Goal: Task Accomplishment & Management: Manage account settings

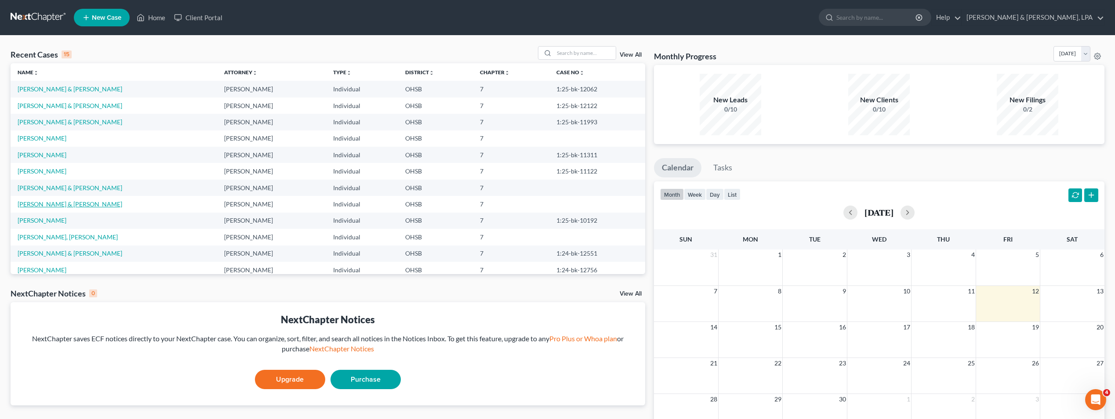
click at [47, 203] on link "[PERSON_NAME] & [PERSON_NAME]" at bounding box center [70, 203] width 105 height 7
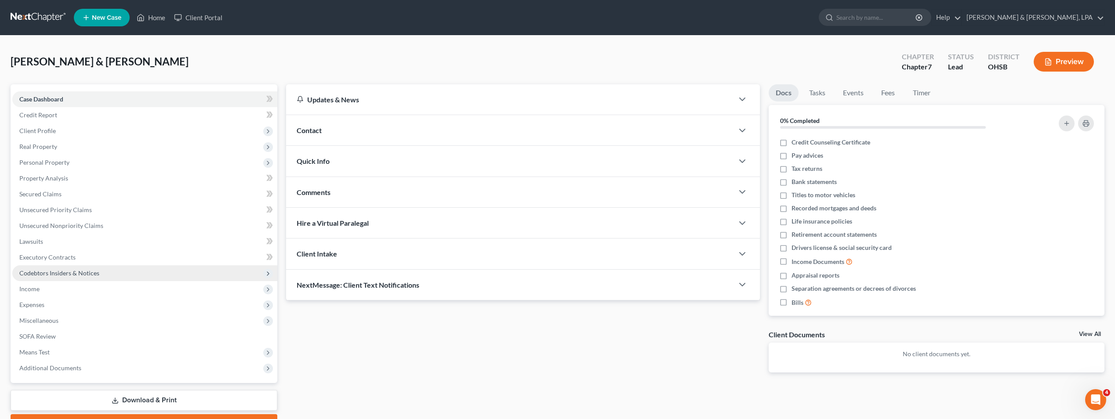
click at [69, 276] on span "Codebtors Insiders & Notices" at bounding box center [59, 272] width 80 height 7
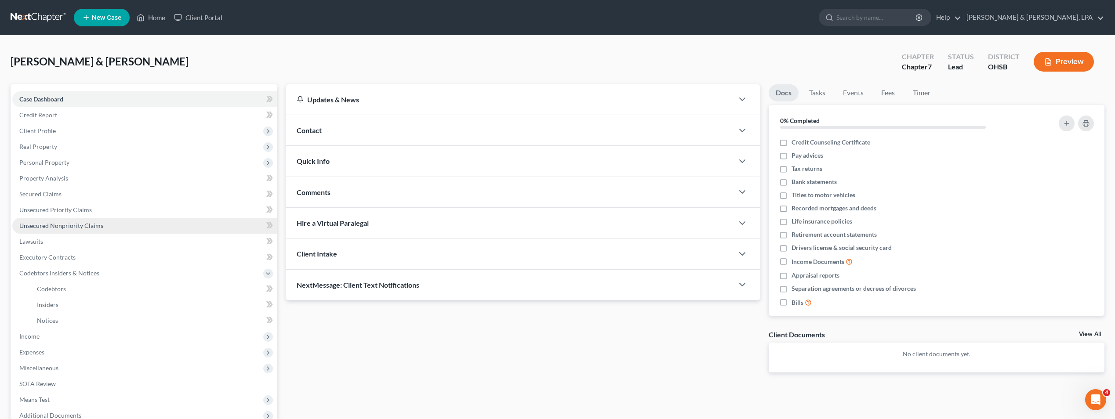
click at [73, 229] on span "Unsecured Nonpriority Claims" at bounding box center [61, 225] width 84 height 7
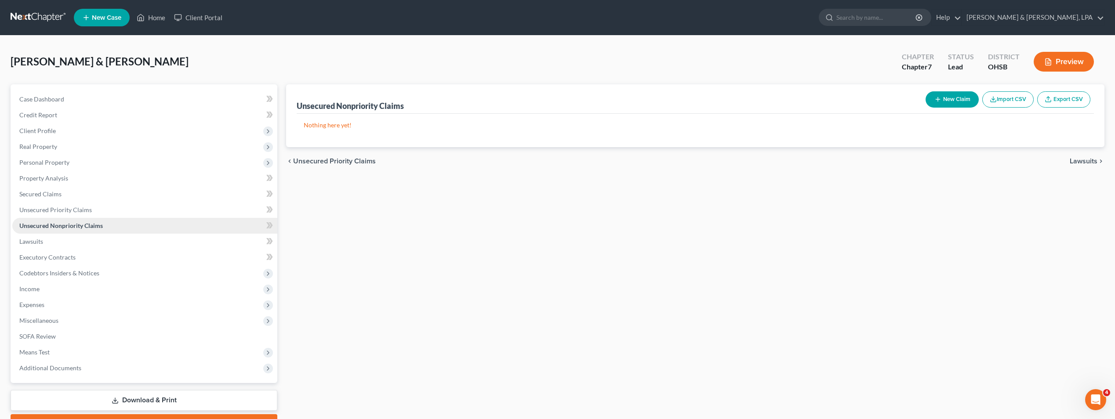
click at [92, 228] on span "Unsecured Nonpriority Claims" at bounding box center [61, 225] width 84 height 7
click at [77, 213] on span "Unsecured Priority Claims" at bounding box center [55, 209] width 73 height 7
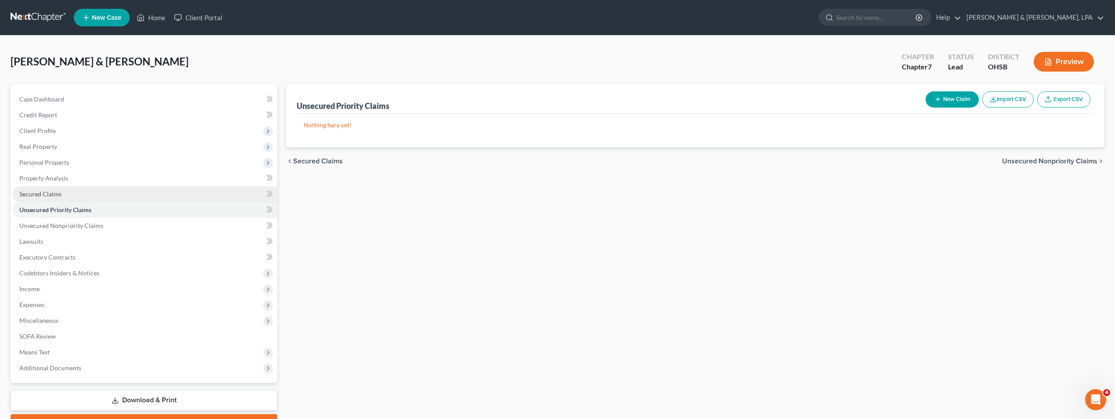
click at [54, 193] on span "Secured Claims" at bounding box center [40, 193] width 42 height 7
click at [153, 18] on link "Home" at bounding box center [150, 18] width 37 height 16
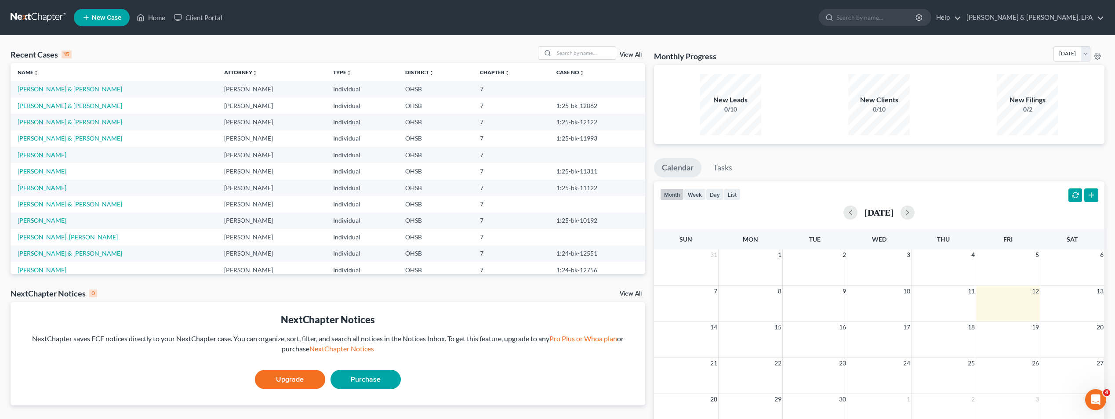
click at [52, 123] on link "[PERSON_NAME] & [PERSON_NAME]" at bounding box center [70, 121] width 105 height 7
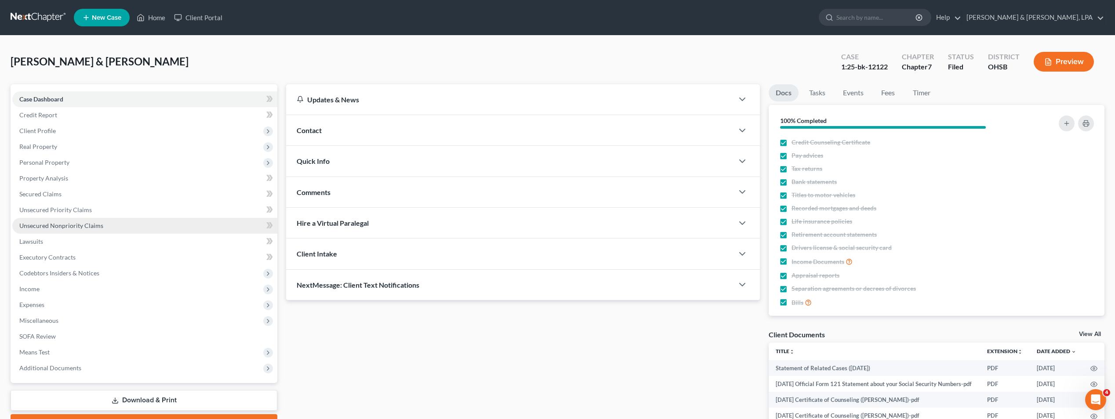
click at [48, 227] on span "Unsecured Nonpriority Claims" at bounding box center [61, 225] width 84 height 7
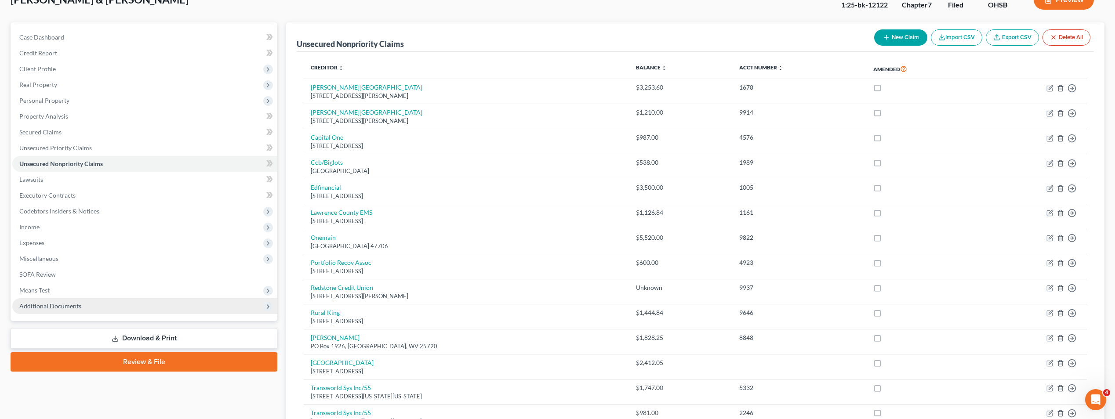
scroll to position [44, 0]
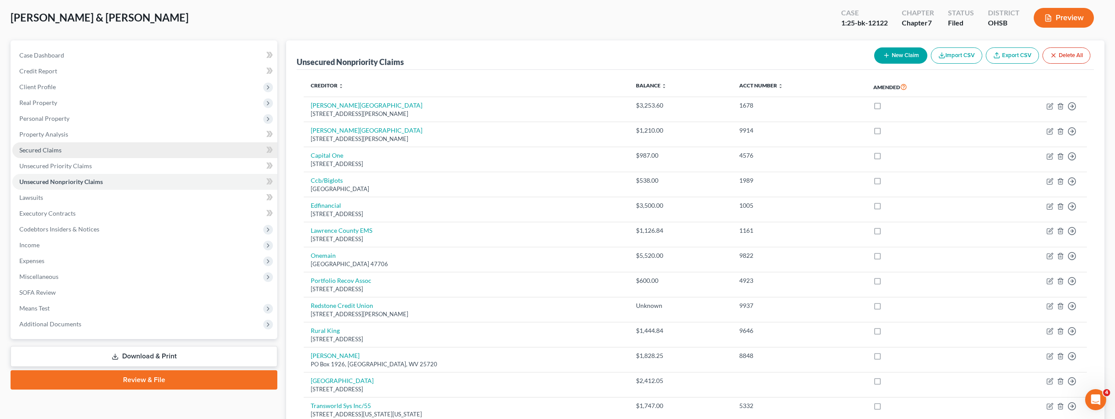
click at [77, 147] on link "Secured Claims" at bounding box center [144, 150] width 265 height 16
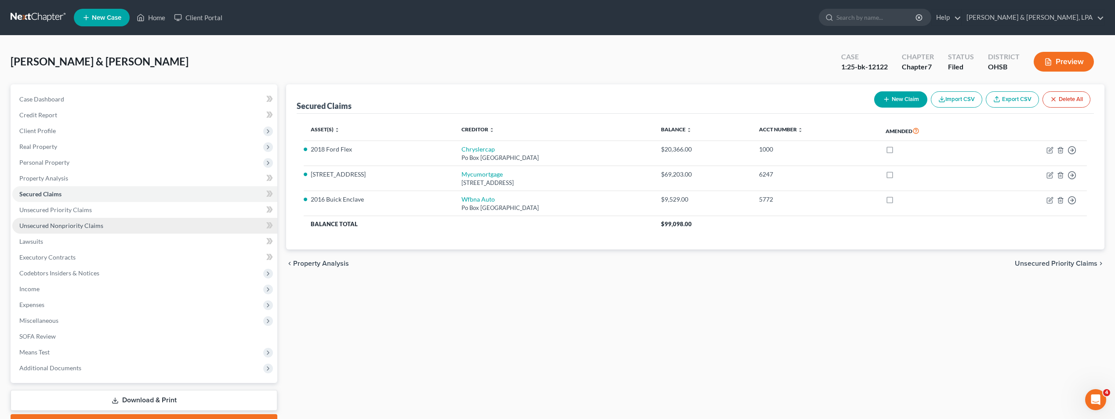
click at [77, 231] on link "Unsecured Nonpriority Claims" at bounding box center [144, 226] width 265 height 16
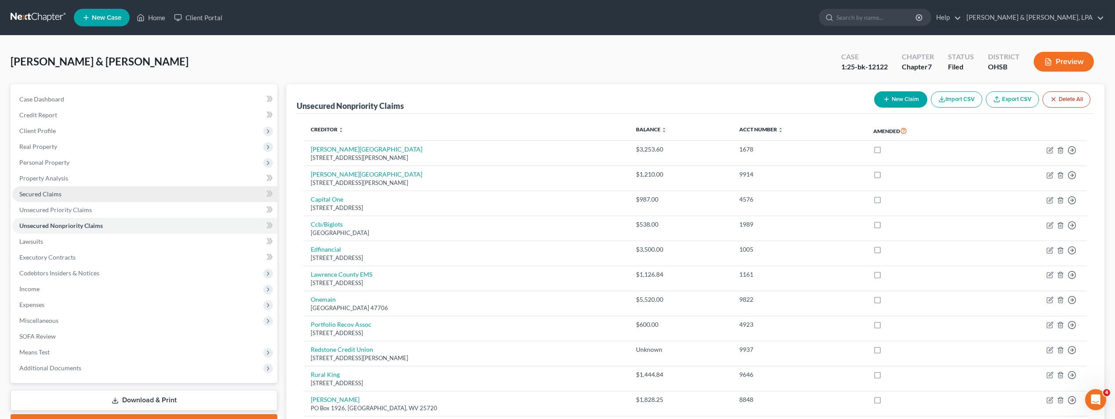
click at [66, 197] on link "Secured Claims" at bounding box center [144, 194] width 265 height 16
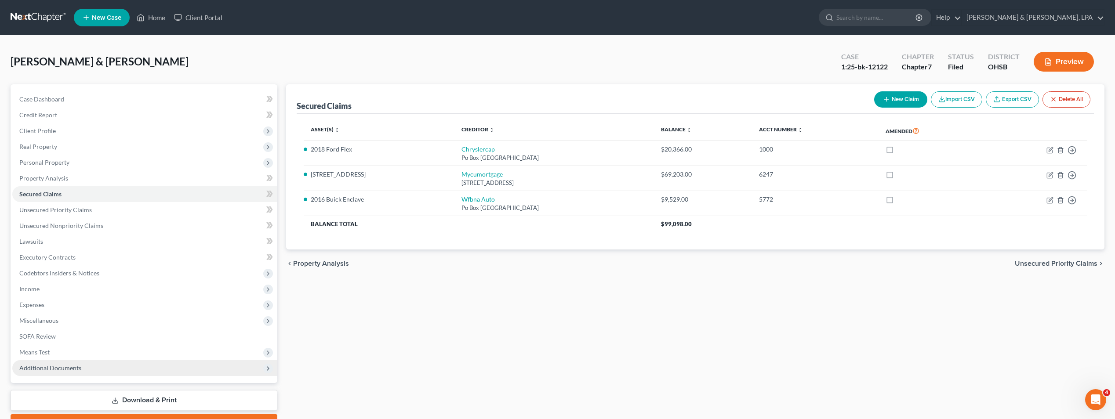
click at [61, 364] on span "Additional Documents" at bounding box center [50, 367] width 62 height 7
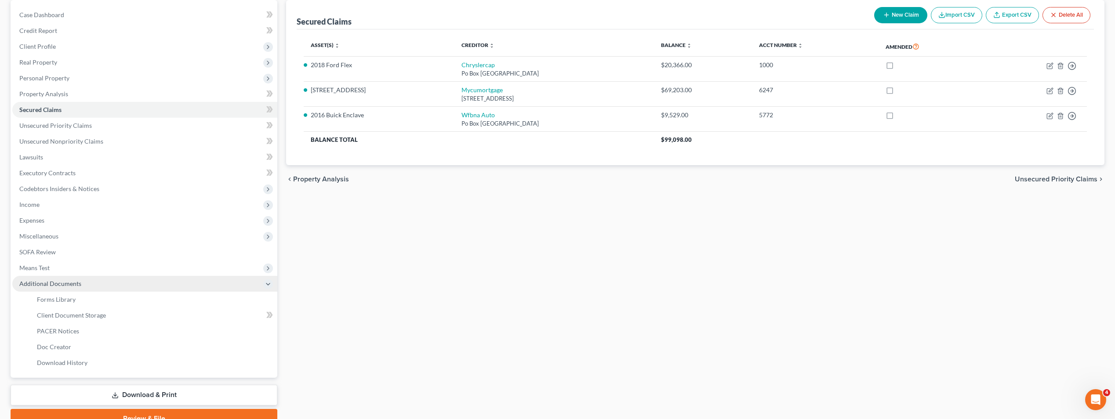
scroll to position [88, 0]
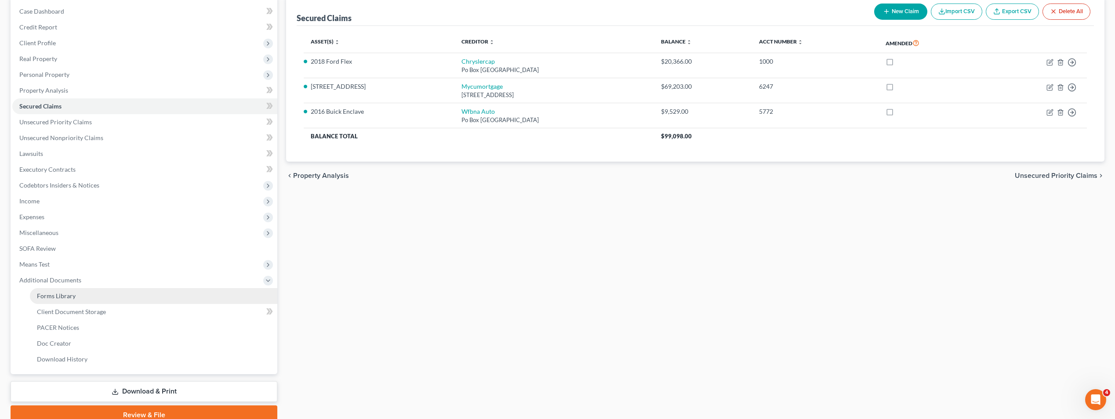
click at [98, 296] on link "Forms Library" at bounding box center [153, 296] width 247 height 16
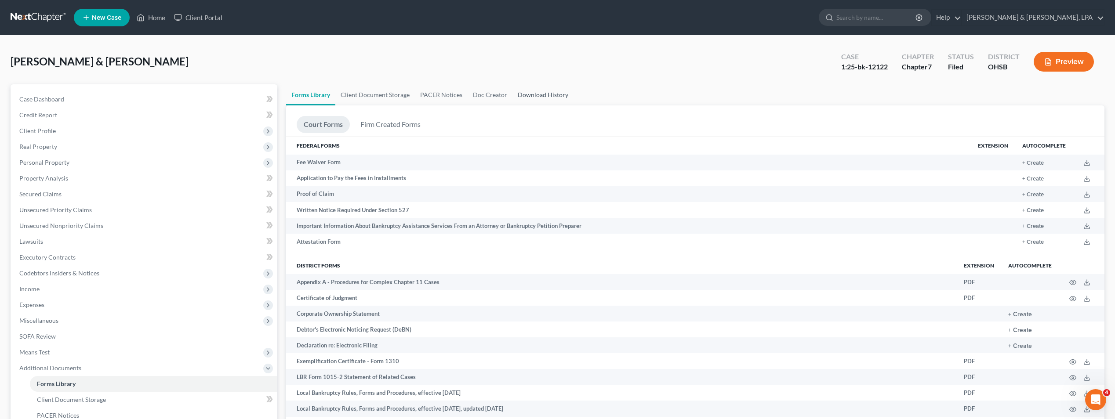
click at [530, 93] on link "Download History" at bounding box center [543, 94] width 61 height 21
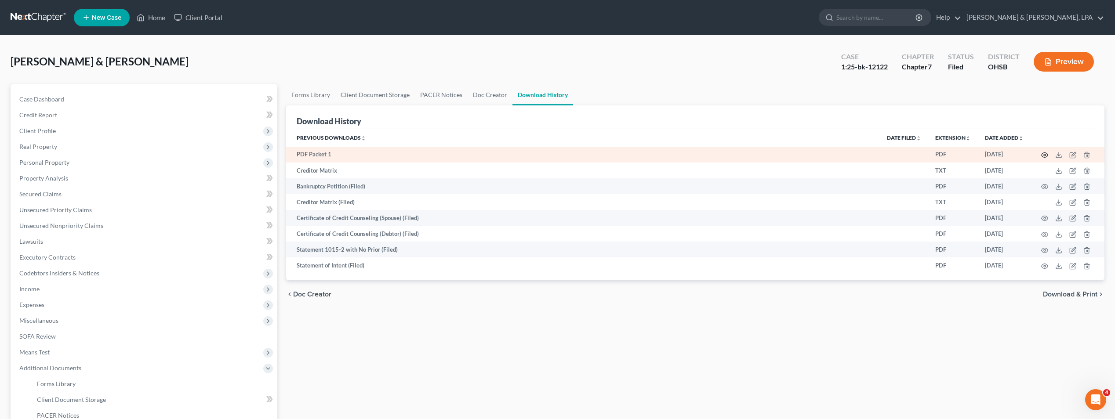
click at [1043, 153] on icon "button" at bounding box center [1045, 155] width 7 height 5
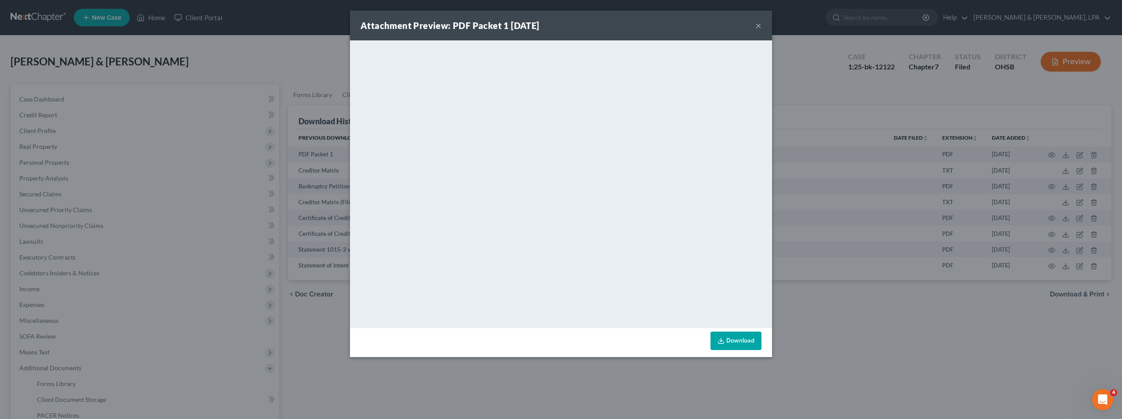
click at [739, 339] on link "Download" at bounding box center [735, 341] width 51 height 18
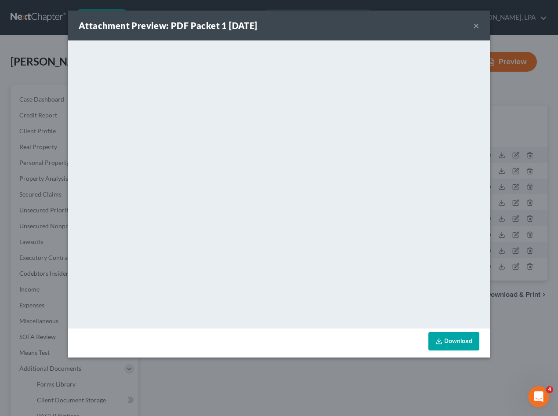
click at [480, 25] on div "Attachment Preview: PDF Packet 1 [DATE] ×" at bounding box center [279, 26] width 422 height 30
click at [478, 24] on button "×" at bounding box center [476, 25] width 6 height 11
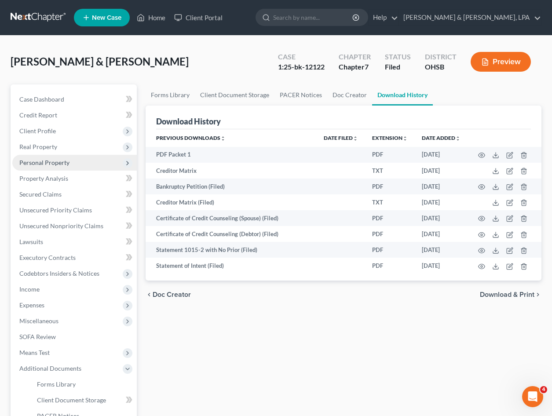
click at [49, 167] on span "Personal Property" at bounding box center [74, 163] width 124 height 16
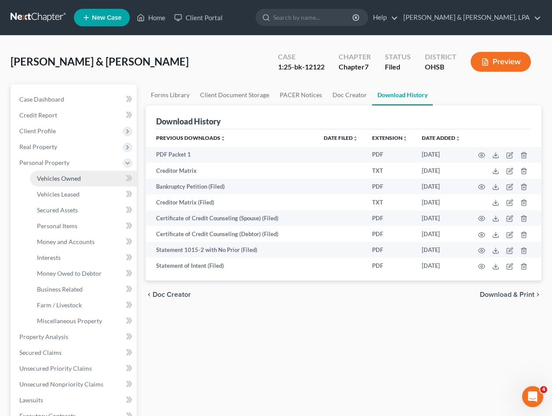
click at [67, 177] on span "Vehicles Owned" at bounding box center [59, 177] width 44 height 7
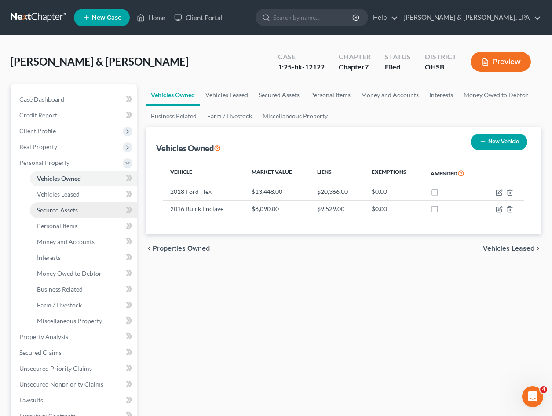
click at [61, 207] on span "Secured Assets" at bounding box center [57, 209] width 41 height 7
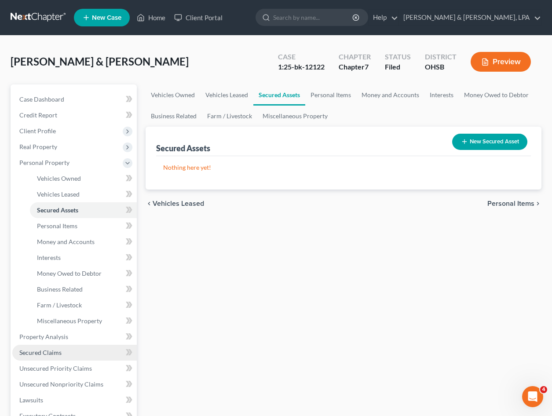
click at [47, 352] on span "Secured Claims" at bounding box center [40, 352] width 42 height 7
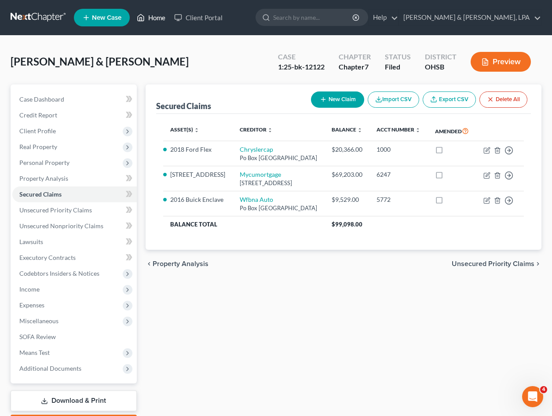
click at [162, 17] on link "Home" at bounding box center [150, 18] width 37 height 16
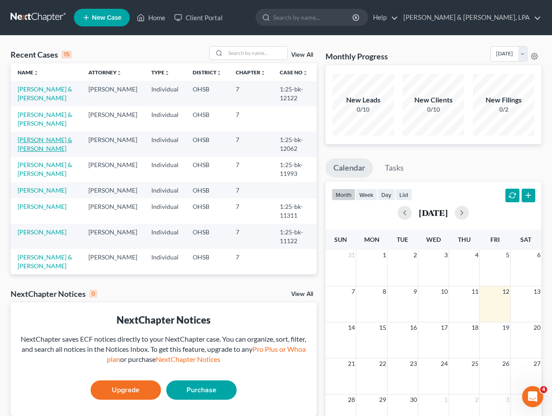
click at [42, 142] on link "[PERSON_NAME] & [PERSON_NAME]" at bounding box center [45, 144] width 55 height 16
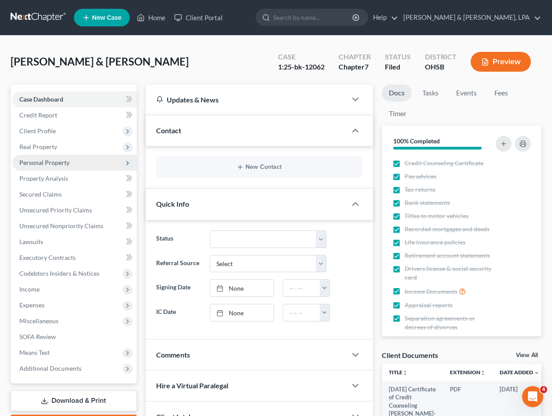
click at [57, 166] on span "Personal Property" at bounding box center [44, 162] width 50 height 7
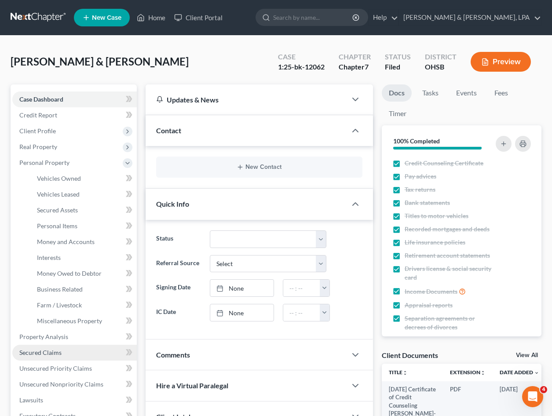
click at [54, 349] on span "Secured Claims" at bounding box center [40, 352] width 42 height 7
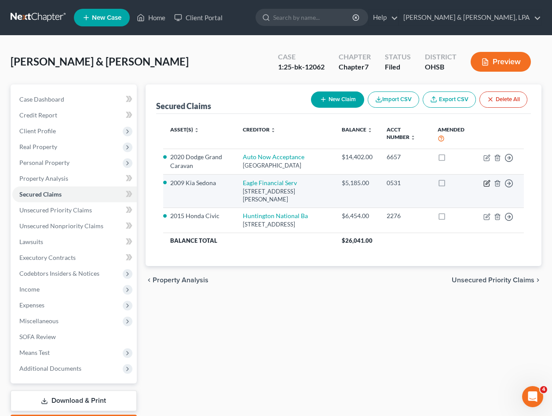
click at [485, 184] on icon "button" at bounding box center [487, 182] width 4 height 4
select select "18"
select select "0"
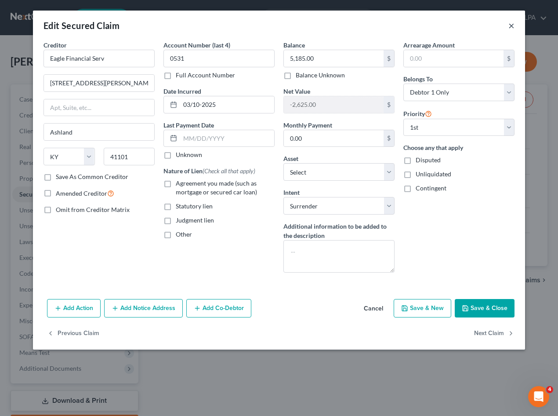
click at [512, 27] on button "×" at bounding box center [512, 25] width 6 height 11
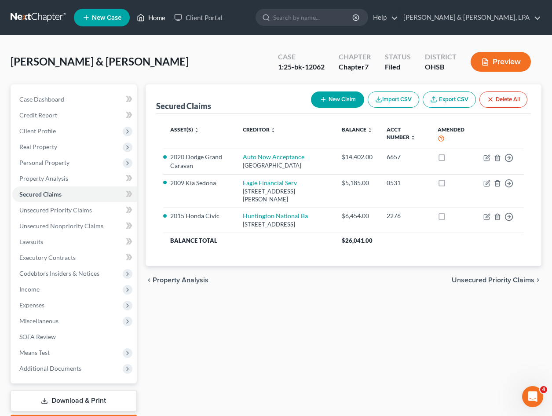
click at [151, 17] on link "Home" at bounding box center [150, 18] width 37 height 16
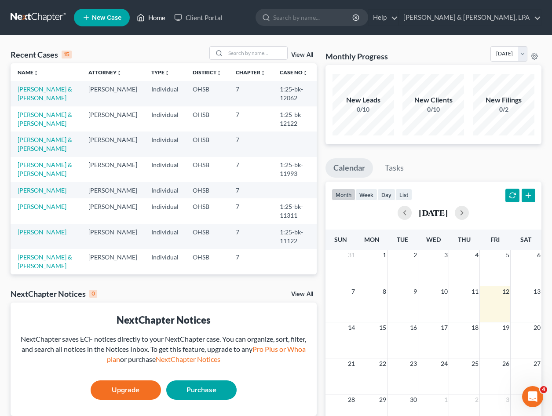
click at [151, 17] on link "Home" at bounding box center [150, 18] width 37 height 16
